Goal: Transaction & Acquisition: Purchase product/service

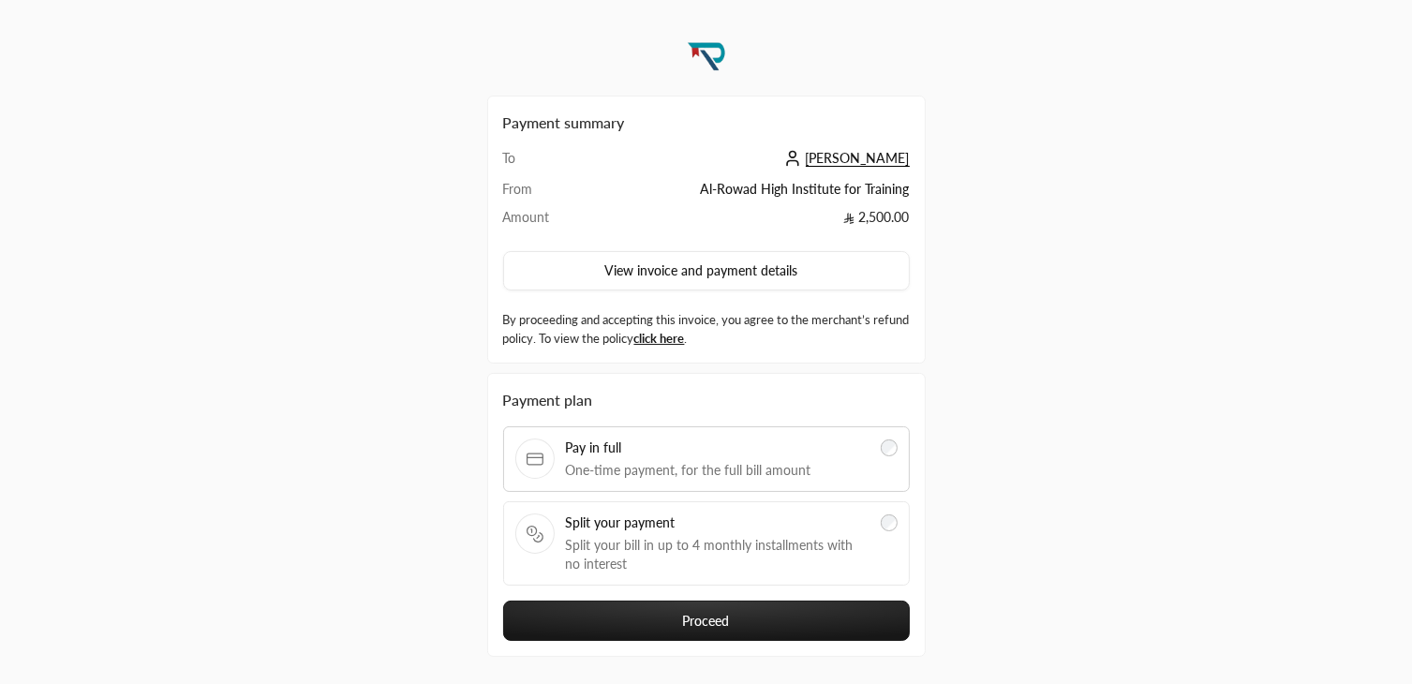
scroll to position [77, 0]
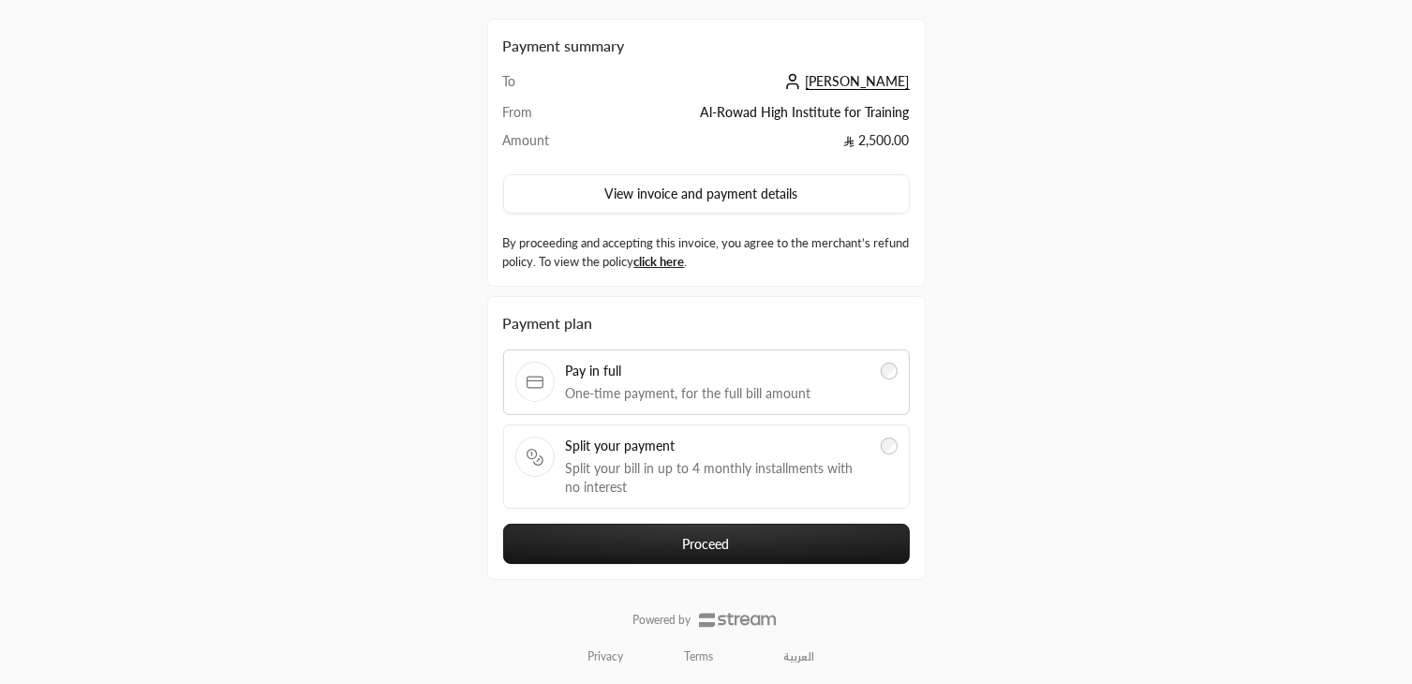
click at [791, 653] on link "العربية" at bounding box center [800, 657] width 52 height 30
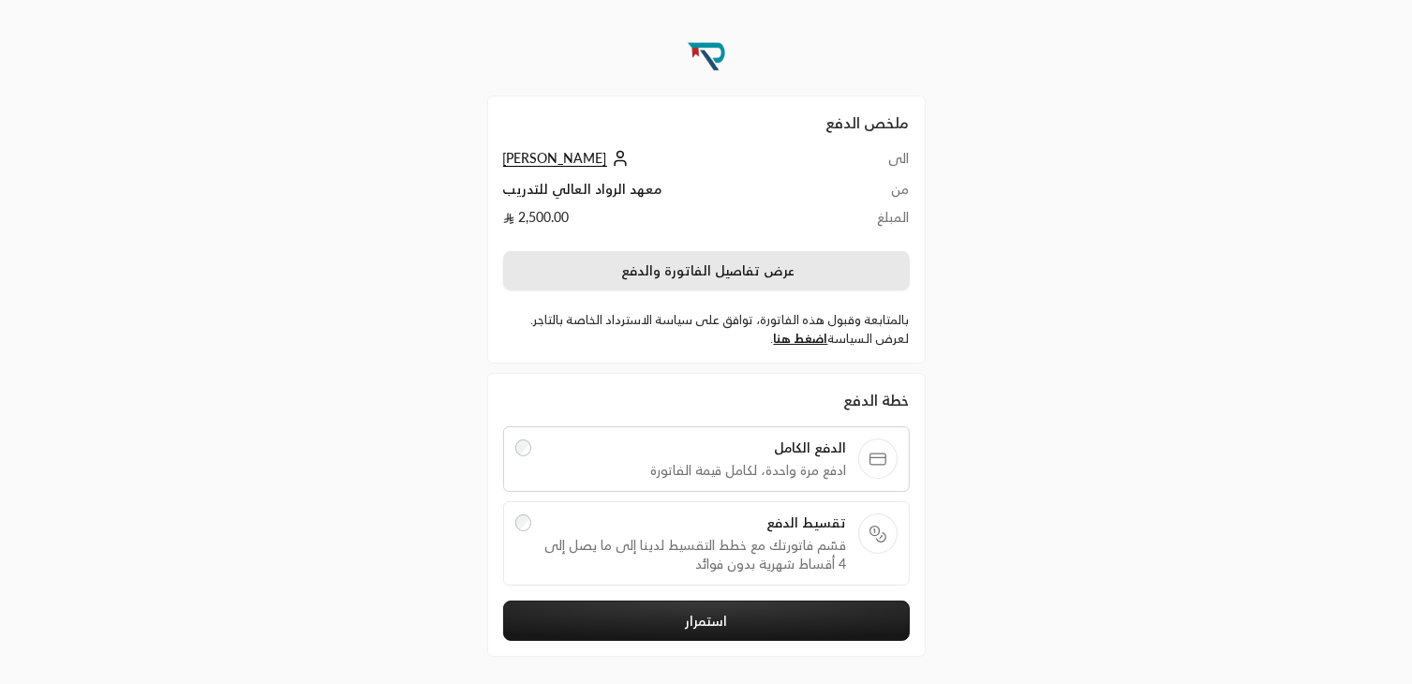
click at [749, 265] on button "عرض تفاصيل الفاتورة والدفع" at bounding box center [706, 270] width 407 height 39
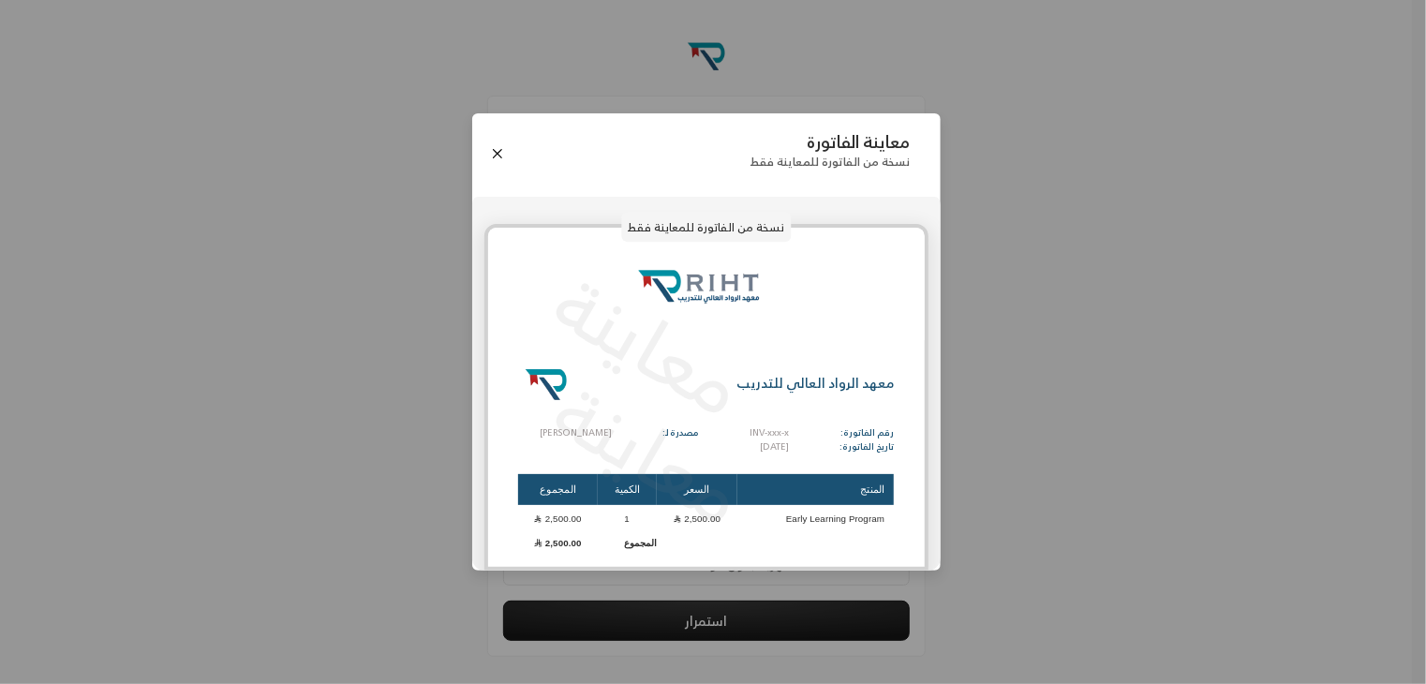
click at [498, 146] on button "Close" at bounding box center [497, 153] width 21 height 21
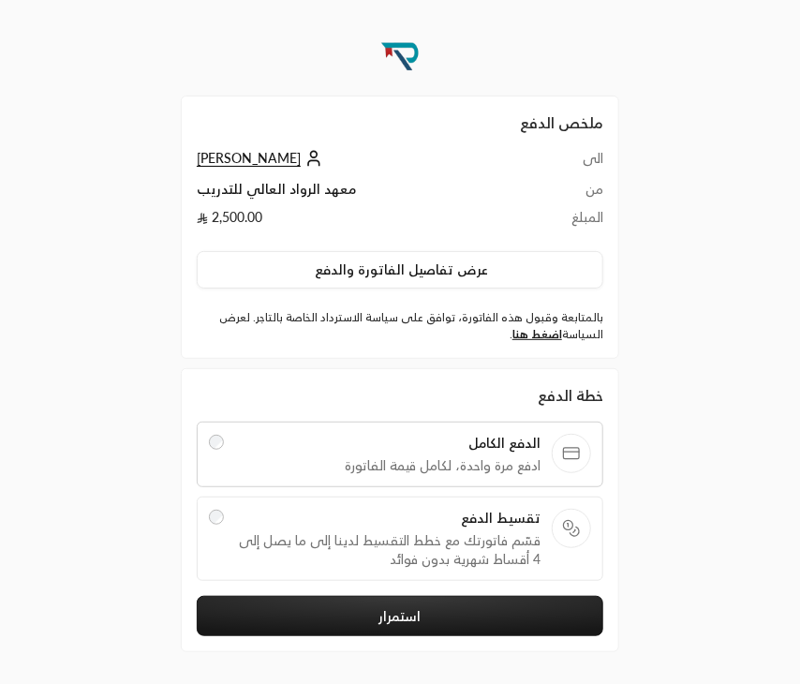
click at [497, 551] on span "قسّم فاتورتك مع خطط التقسيط لدينا إلى ما يصل إلى 4 أقساط شهرية بدون فوائد" at bounding box center [387, 549] width 305 height 37
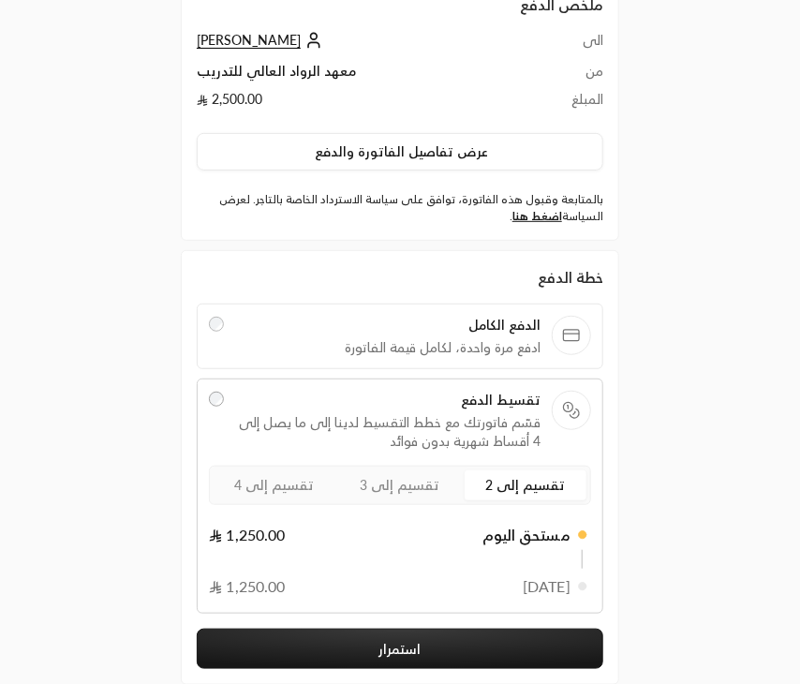
scroll to position [120, 0]
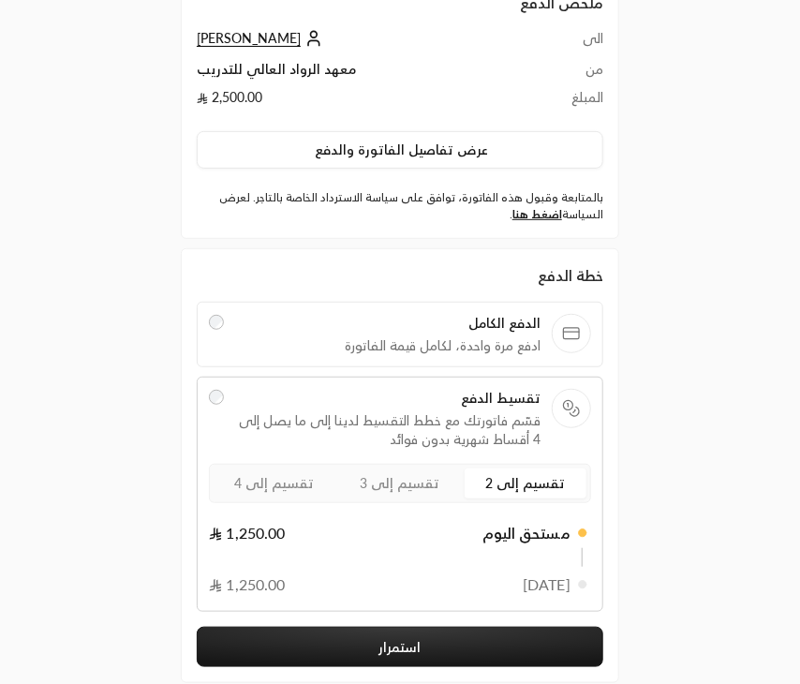
click at [267, 488] on span "تقسيم إلى 4" at bounding box center [275, 483] width 80 height 16
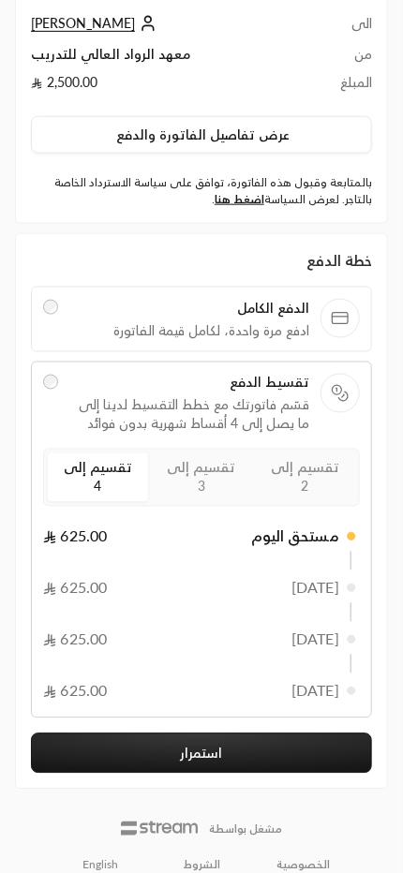
scroll to position [134, 0]
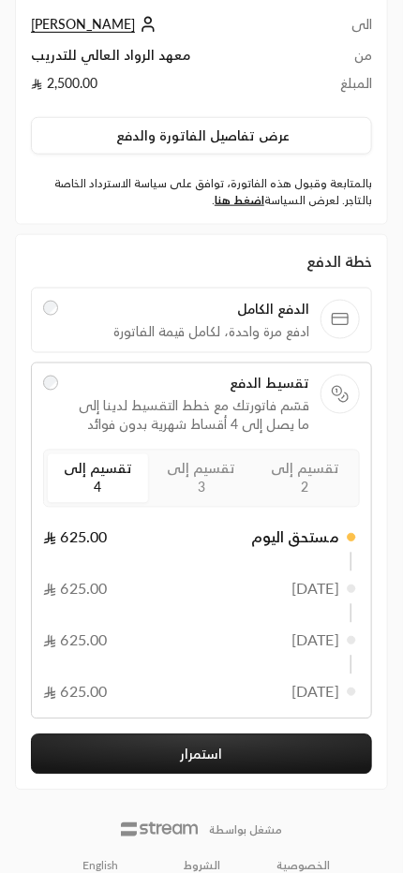
click at [177, 683] on button "استمرار" at bounding box center [201, 754] width 341 height 40
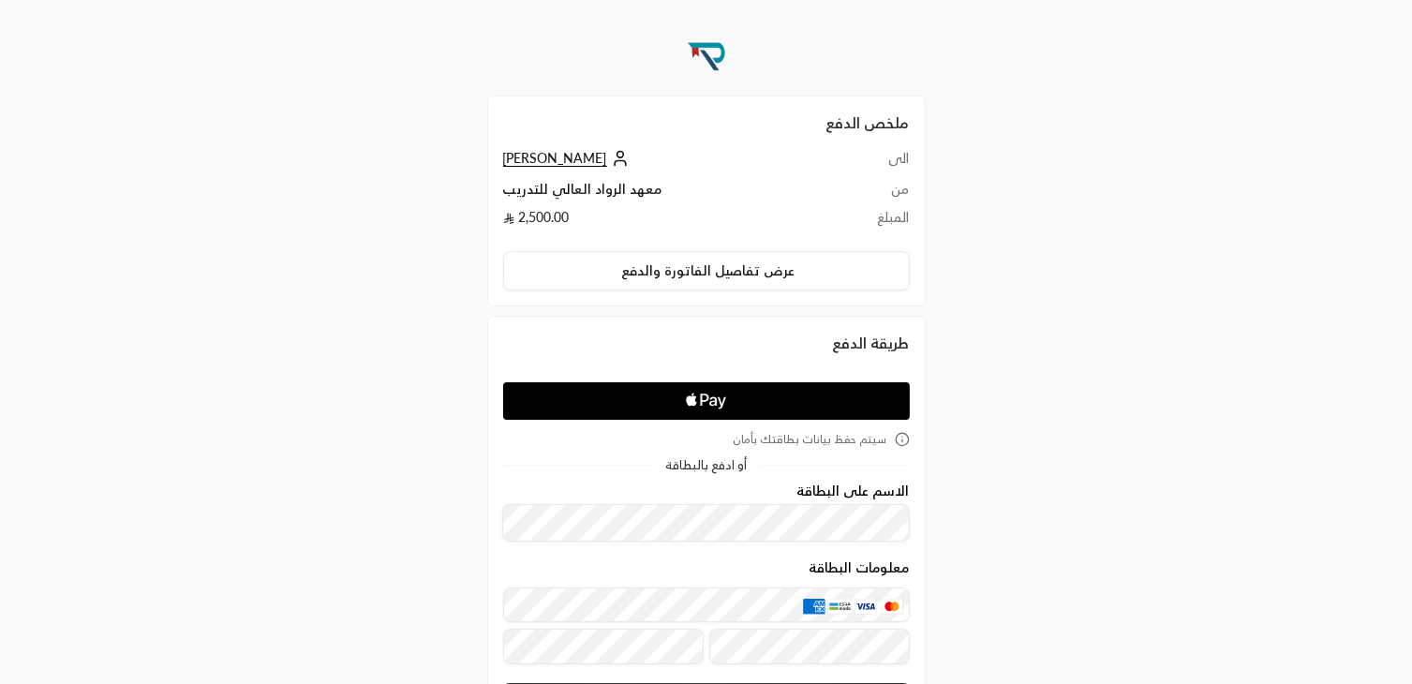
click at [2, 541] on div "ملخص الدفع الى محمد رشاد من معهد الرواد العالي للتدريب المبلغ 2,500.00 عرض تفاص…" at bounding box center [706, 459] width 1412 height 918
